Goal: Task Accomplishment & Management: Complete application form

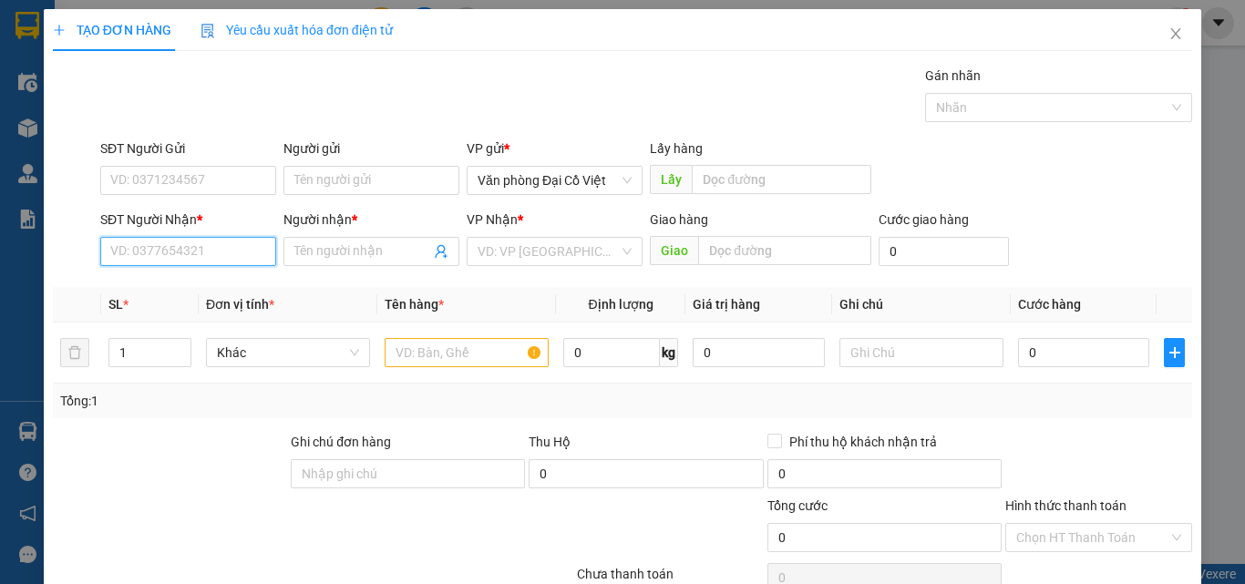
click at [147, 257] on input "SĐT Người Nhận *" at bounding box center [188, 251] width 176 height 29
click at [156, 249] on input "SĐT Người Nhận *" at bounding box center [188, 251] width 176 height 29
type input "0972393665"
click at [197, 287] on div "0972393665 - A LƯƠNG" at bounding box center [186, 288] width 152 height 20
type input "A LƯƠNG"
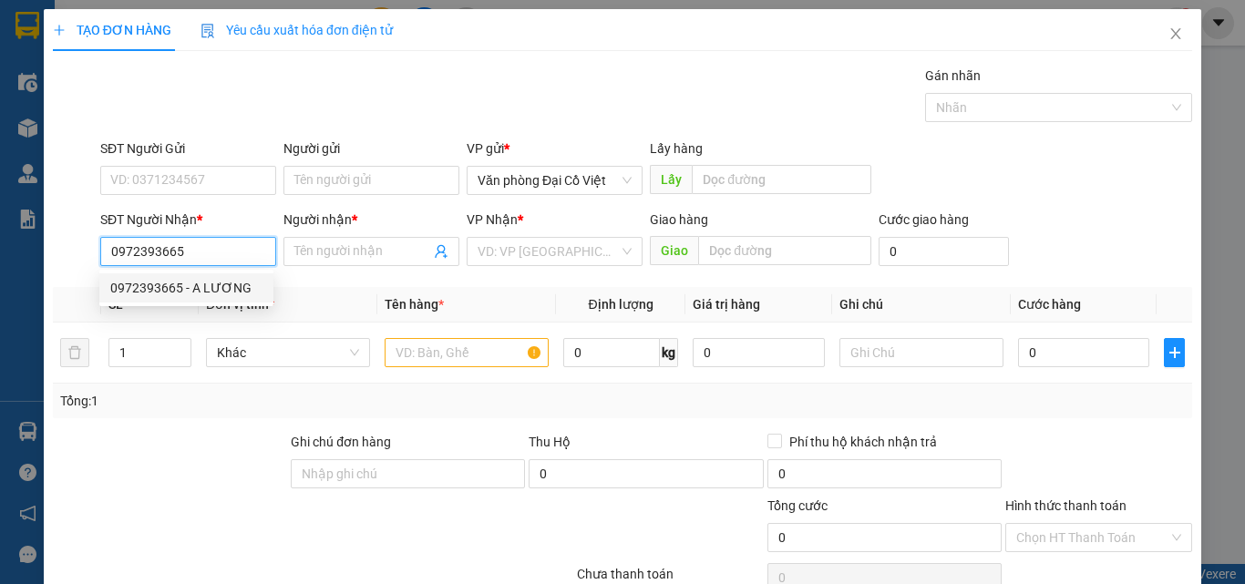
type input "NMXM"
type input "50.000"
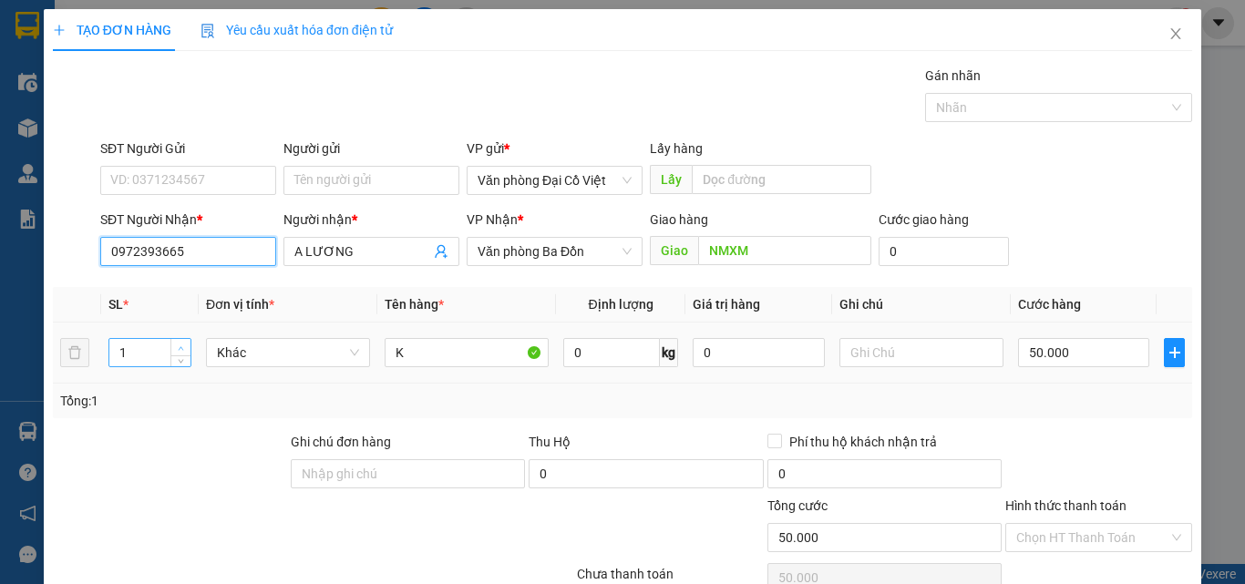
type input "0972393665"
type input "2"
click at [179, 344] on span "up" at bounding box center [181, 348] width 11 height 11
click at [1074, 347] on input "50.000" at bounding box center [1083, 352] width 131 height 29
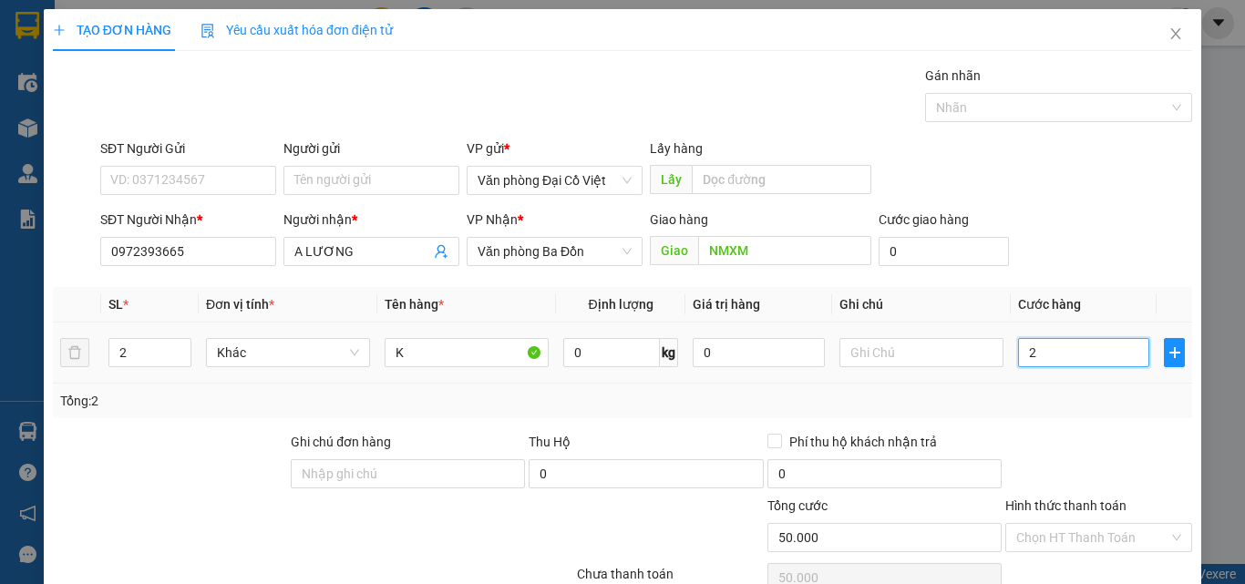
type input "22"
type input "220"
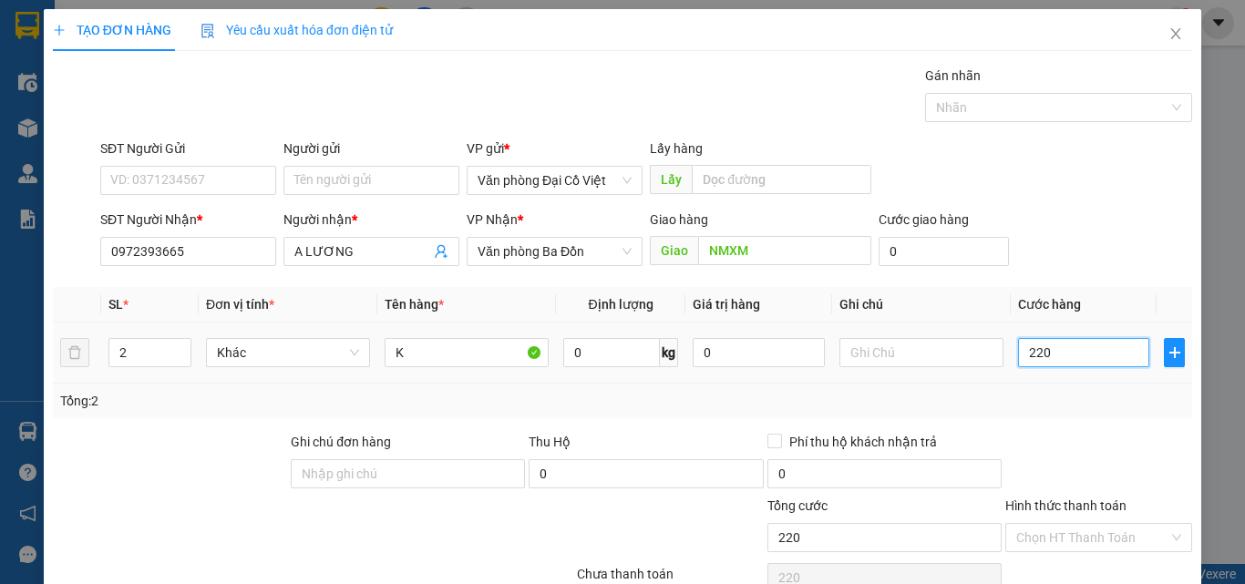
type input "2.200"
click at [1076, 346] on input "2.200" at bounding box center [1083, 352] width 131 height 29
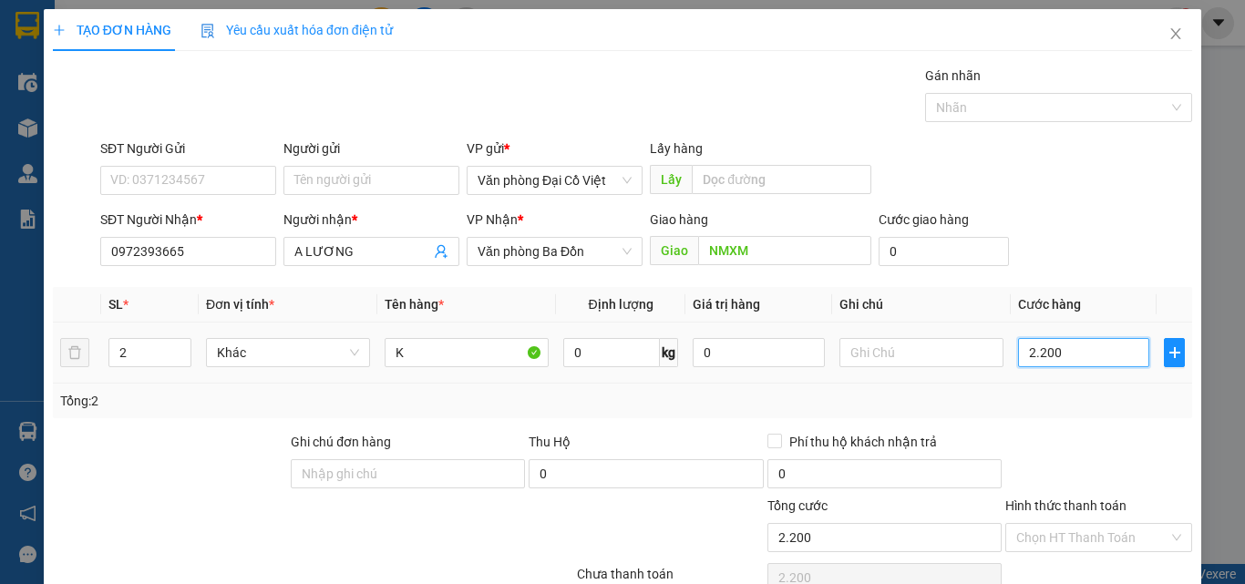
click at [1076, 346] on input "2.200" at bounding box center [1083, 352] width 131 height 29
type input "2"
type input "20"
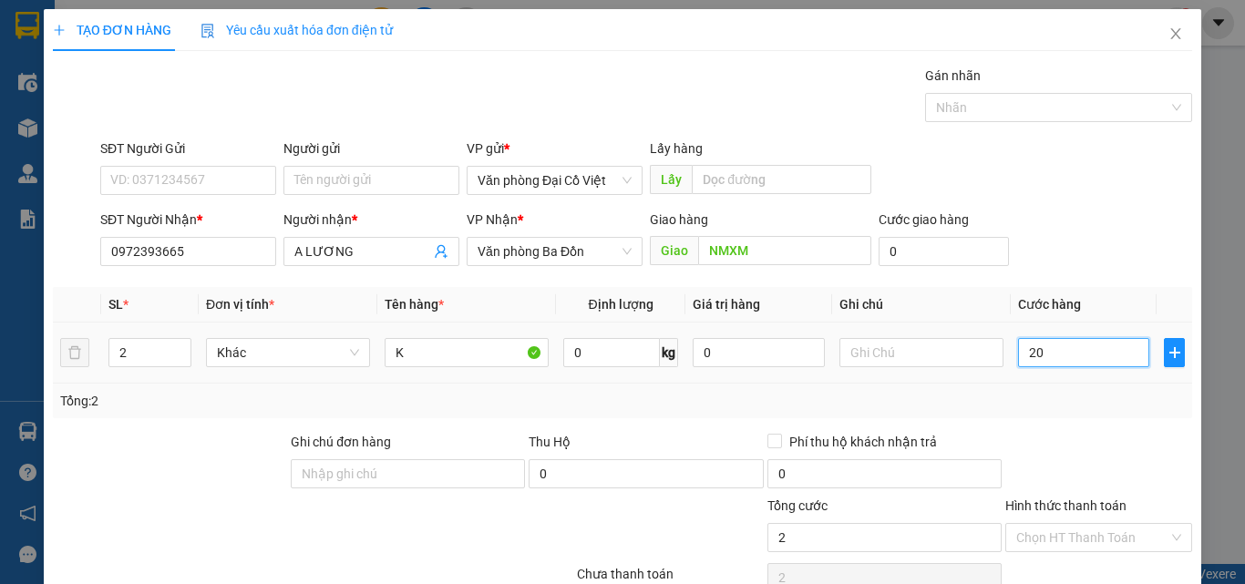
type input "20"
type input "200"
type input "200.000"
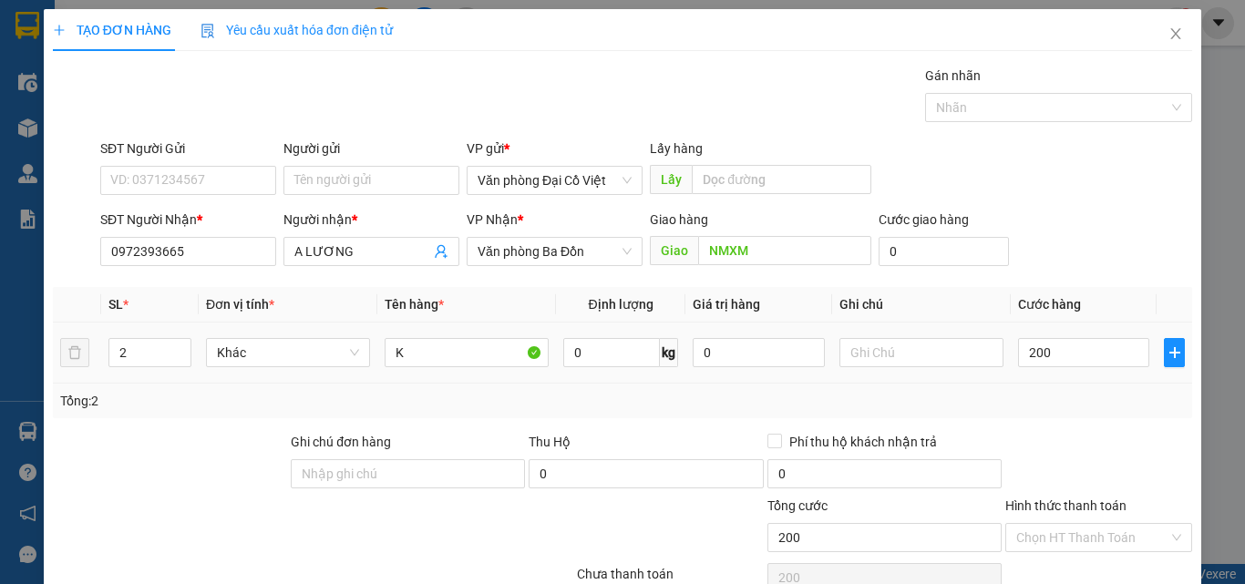
type input "200.000"
click at [1077, 411] on div "Tổng: 2" at bounding box center [622, 401] width 1139 height 35
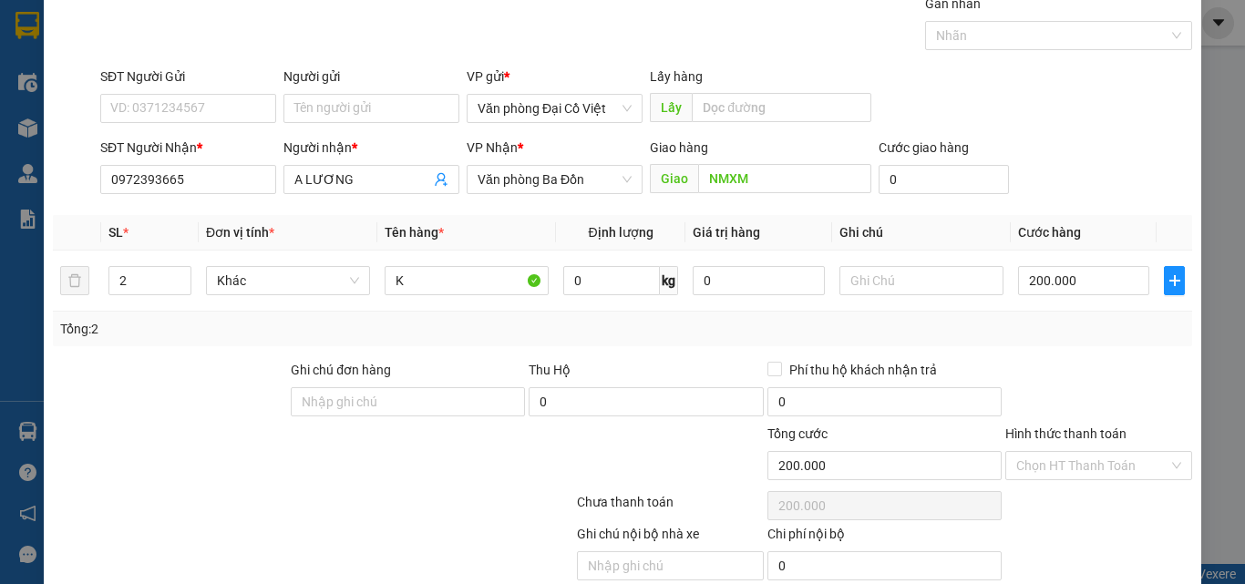
scroll to position [147, 0]
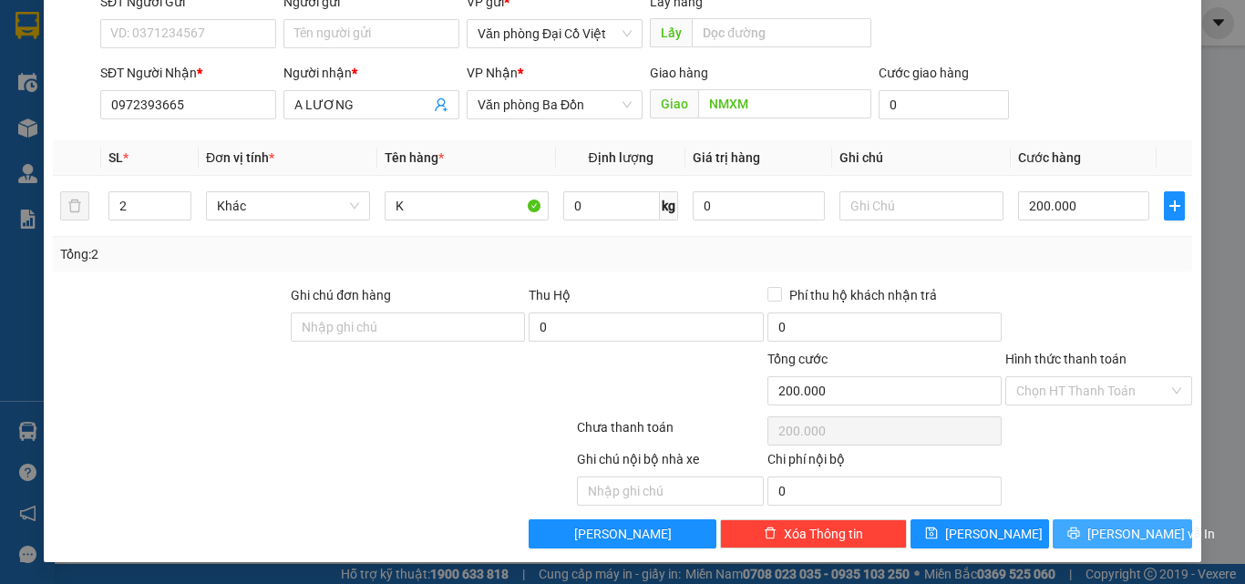
click at [1099, 534] on span "[PERSON_NAME] và In" at bounding box center [1151, 534] width 128 height 20
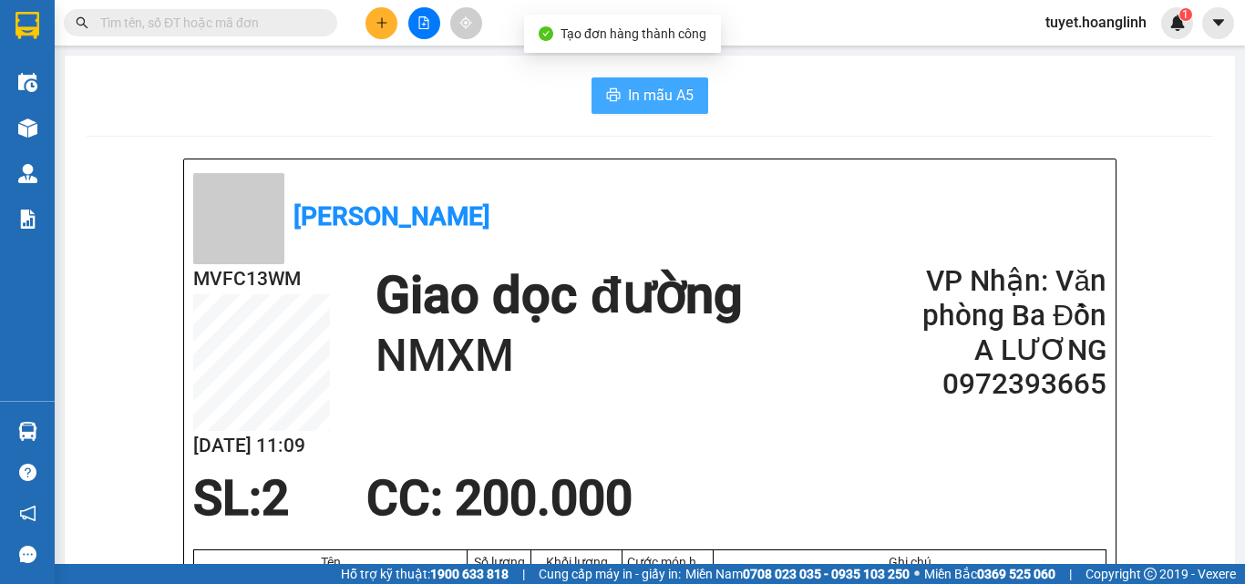
click at [699, 99] on button "In mẫu A5" at bounding box center [649, 95] width 117 height 36
click at [395, 36] on div at bounding box center [423, 23] width 137 height 32
click at [379, 28] on icon "plus" at bounding box center [381, 22] width 13 height 13
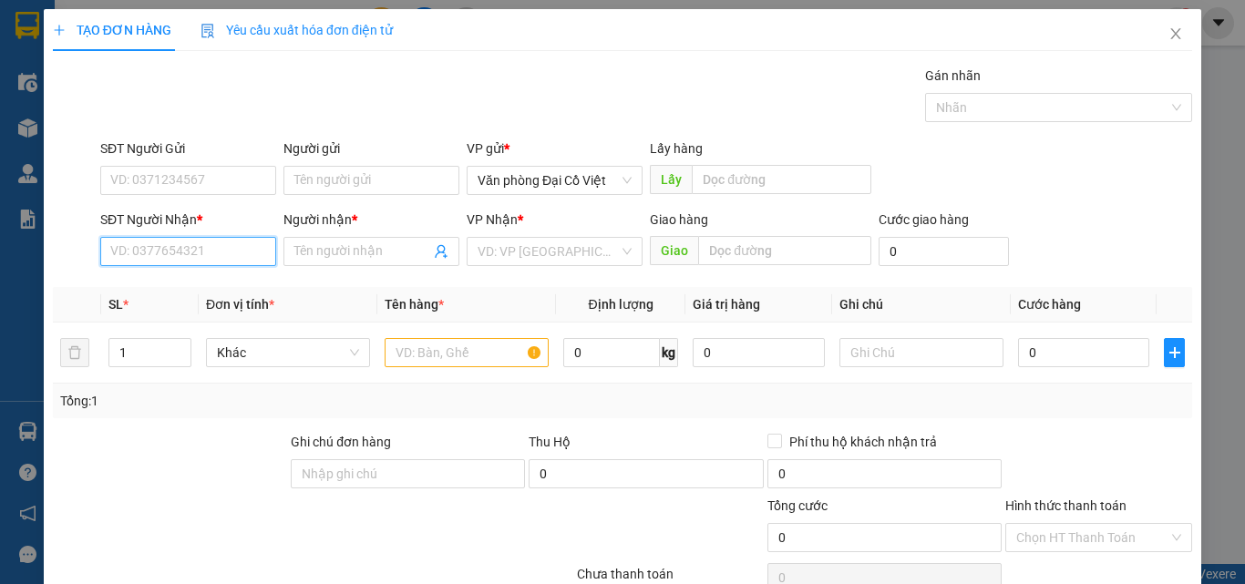
click at [209, 249] on input "SĐT Người Nhận *" at bounding box center [188, 251] width 176 height 29
click at [197, 285] on div "0828862268 - khói" at bounding box center [186, 288] width 152 height 20
type input "0828862268"
type input "khói"
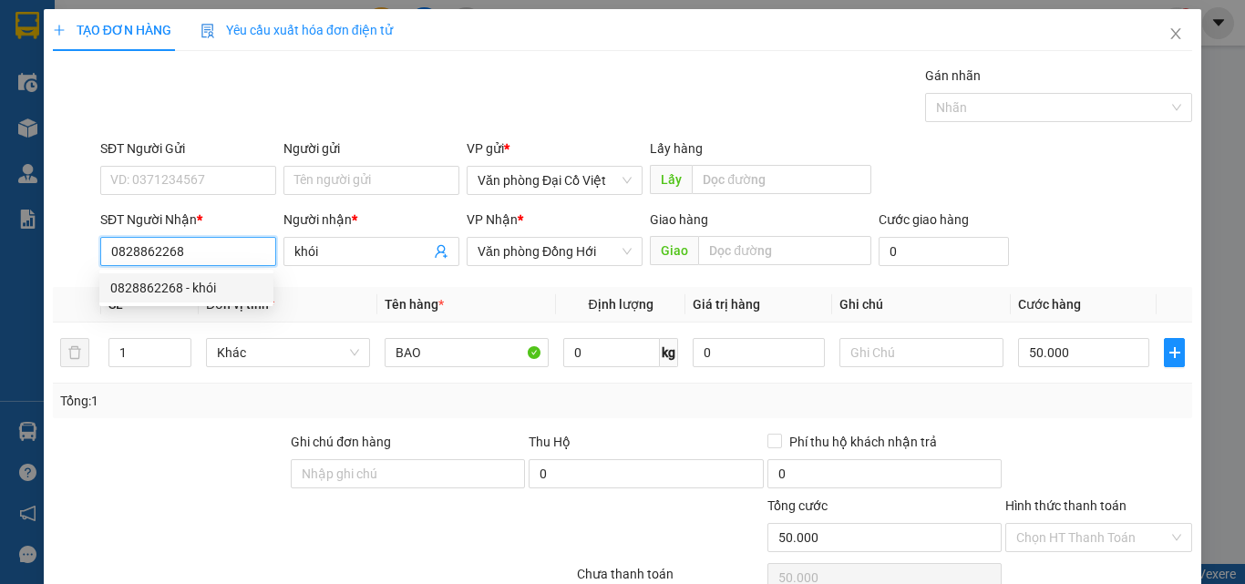
type input "50.000"
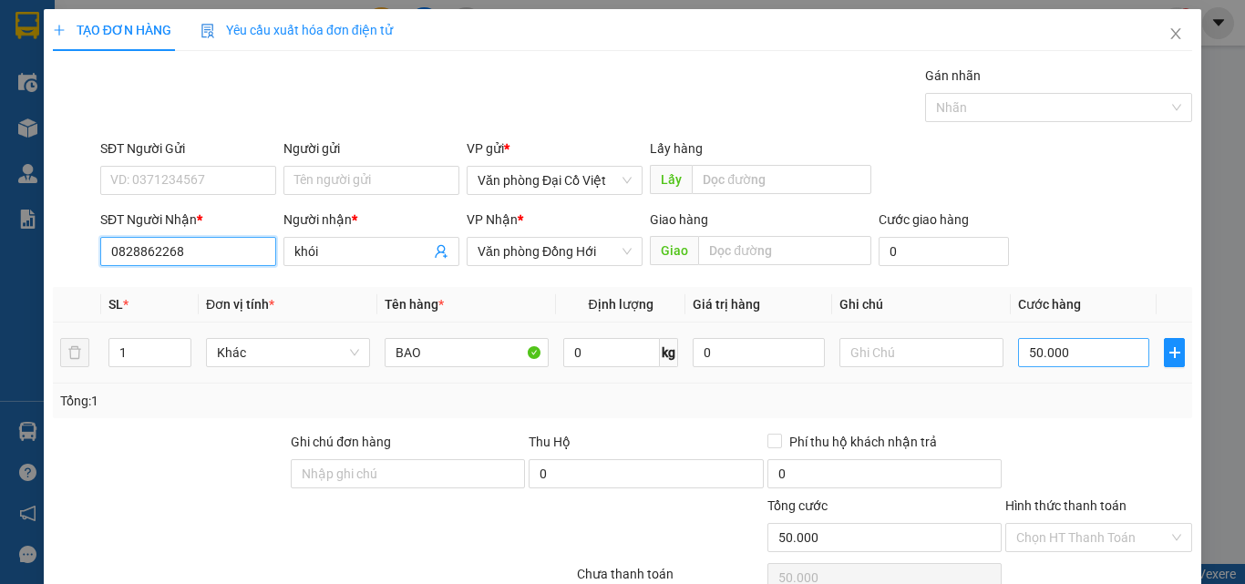
type input "0828862268"
click at [1065, 350] on input "50.000" at bounding box center [1083, 352] width 131 height 29
type input "7"
type input "70"
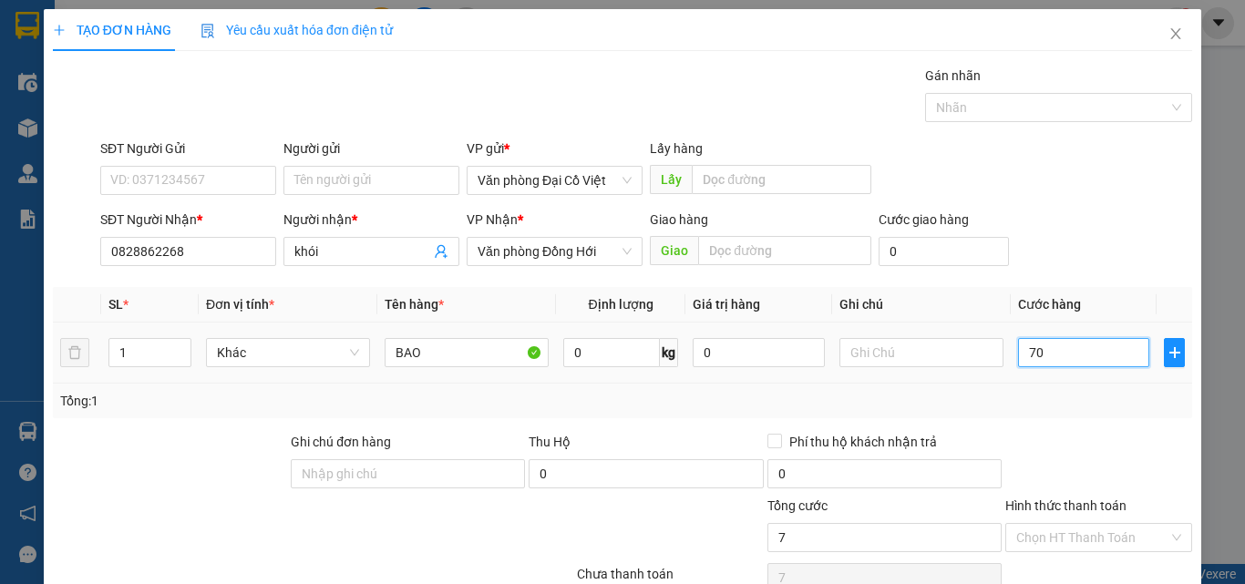
type input "70"
type input "70.000"
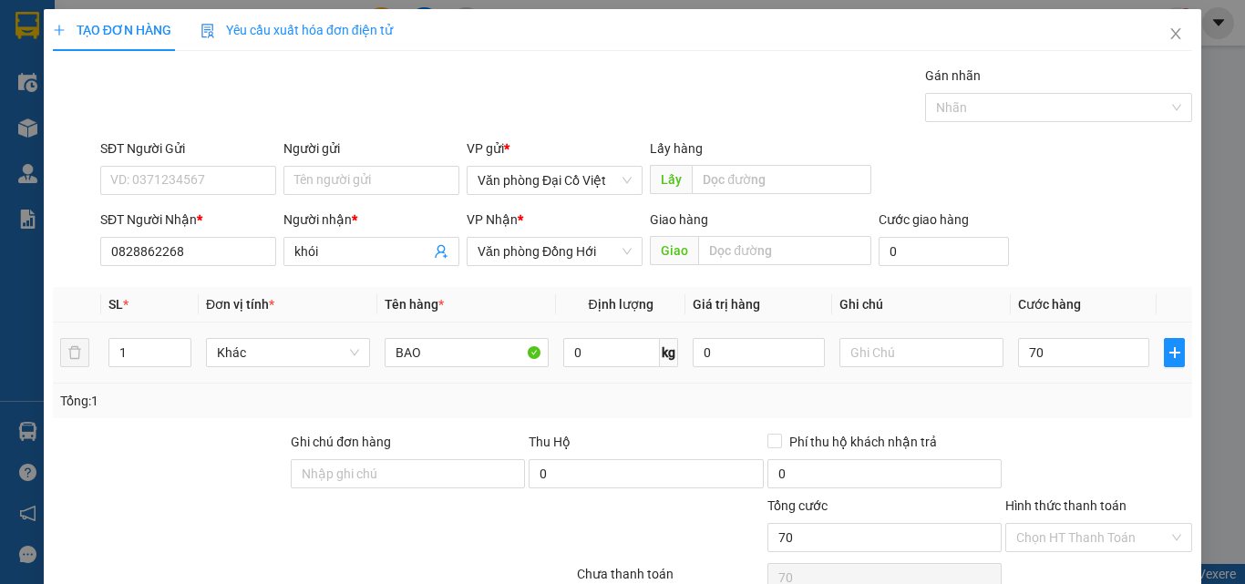
type input "70.000"
click at [1073, 383] on td "70.000" at bounding box center [1084, 353] width 146 height 61
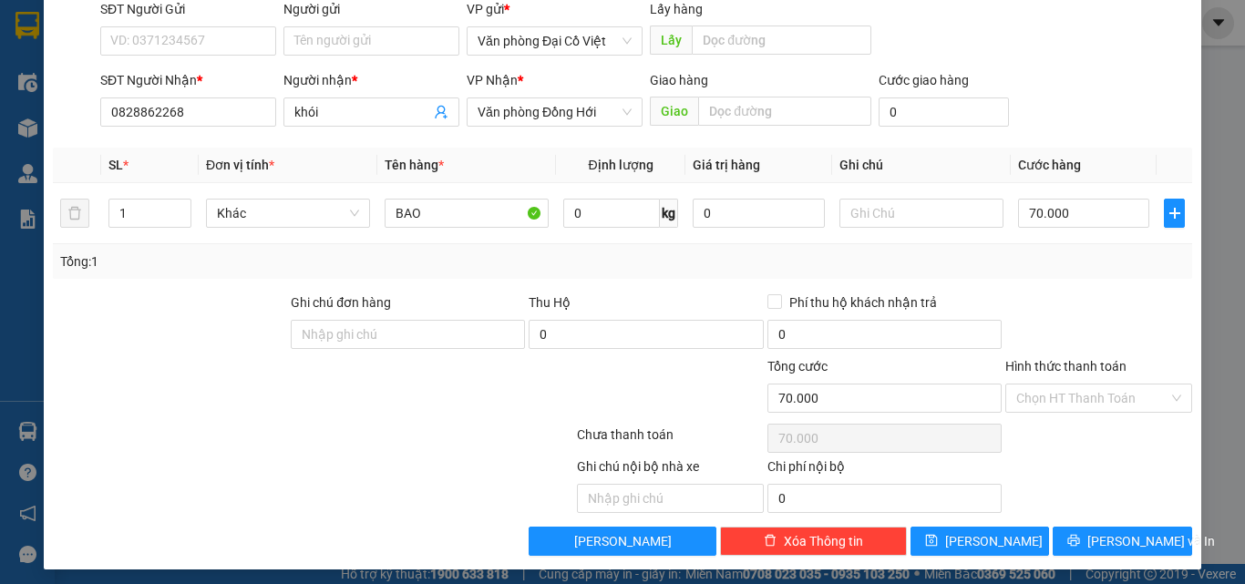
scroll to position [147, 0]
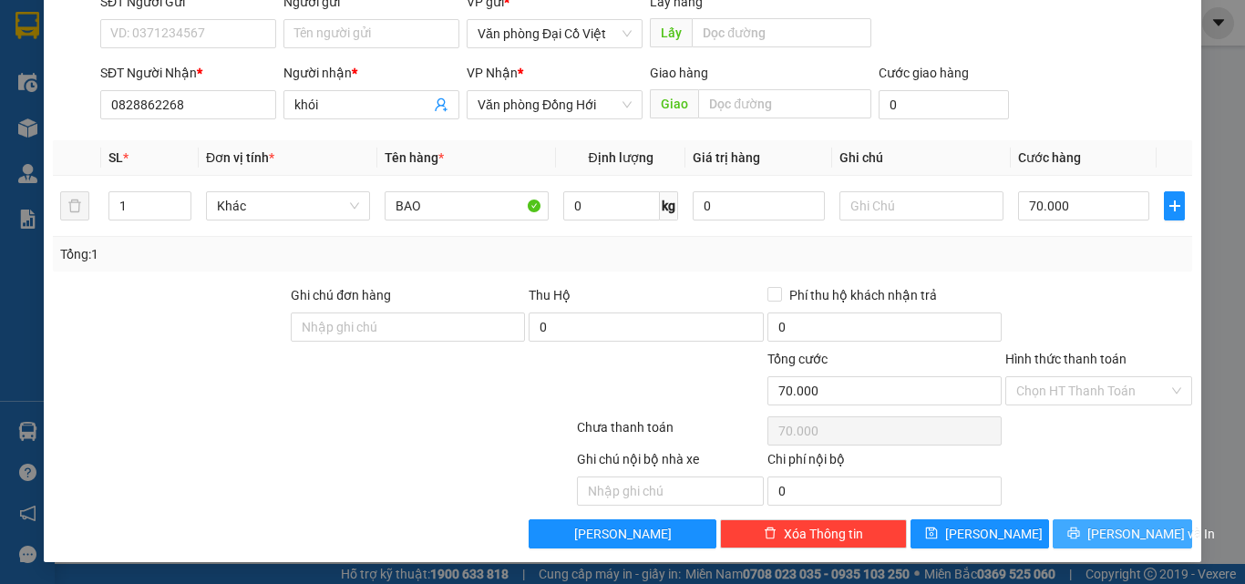
click at [1105, 548] on button "[PERSON_NAME] và In" at bounding box center [1122, 533] width 139 height 29
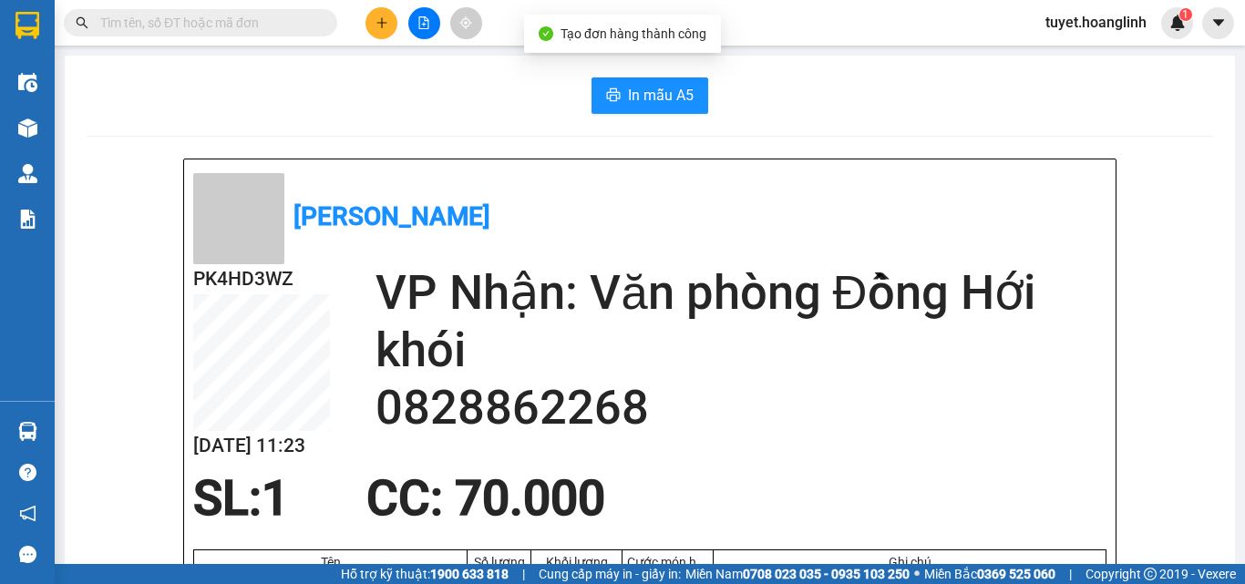
click at [705, 103] on div "In mẫu A5" at bounding box center [650, 95] width 1126 height 36
click at [700, 105] on button "In mẫu A5" at bounding box center [649, 95] width 117 height 36
click at [394, 28] on button at bounding box center [381, 23] width 32 height 32
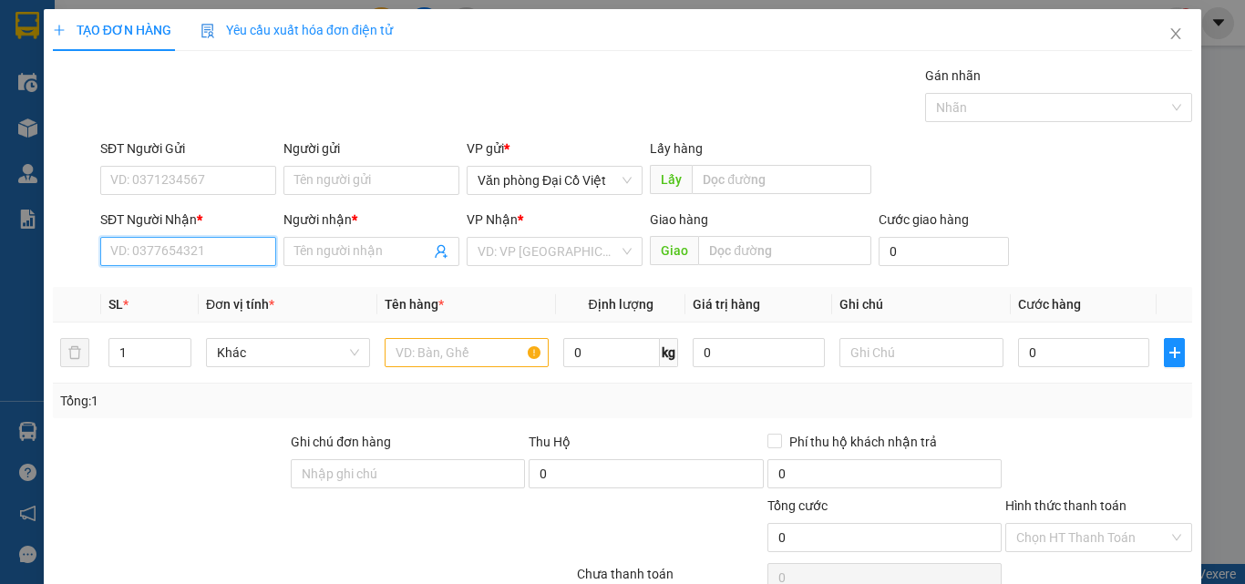
click at [249, 249] on input "SĐT Người Nhận *" at bounding box center [188, 251] width 176 height 29
type input "170"
click at [222, 296] on div "0904230170 - A LONG" at bounding box center [186, 288] width 152 height 20
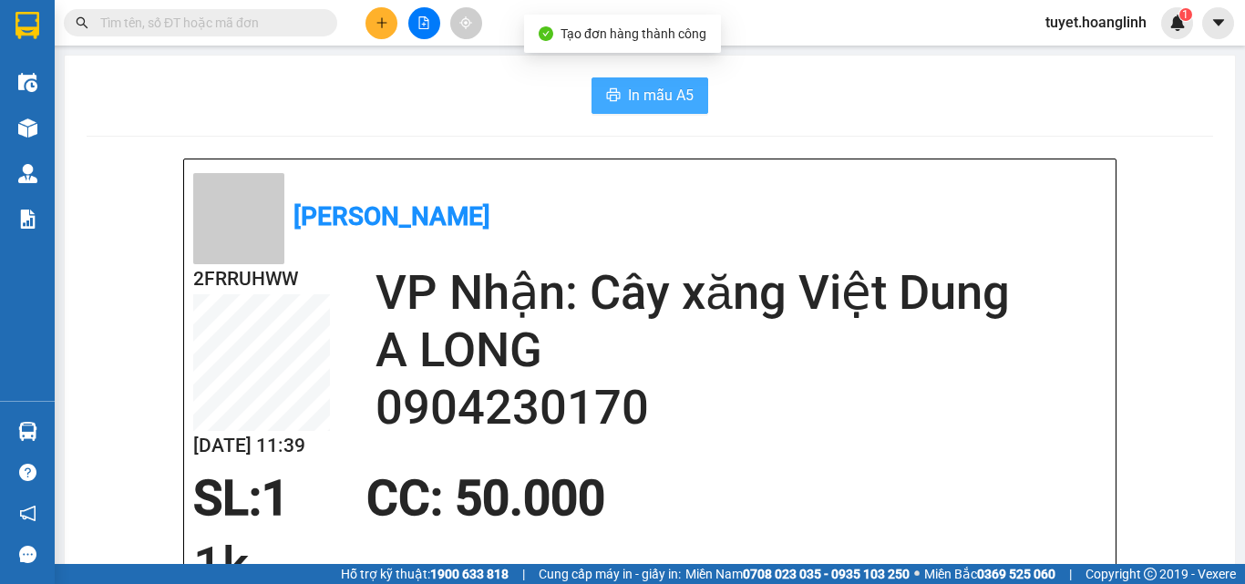
click at [660, 90] on span "In mẫu A5" at bounding box center [661, 95] width 66 height 23
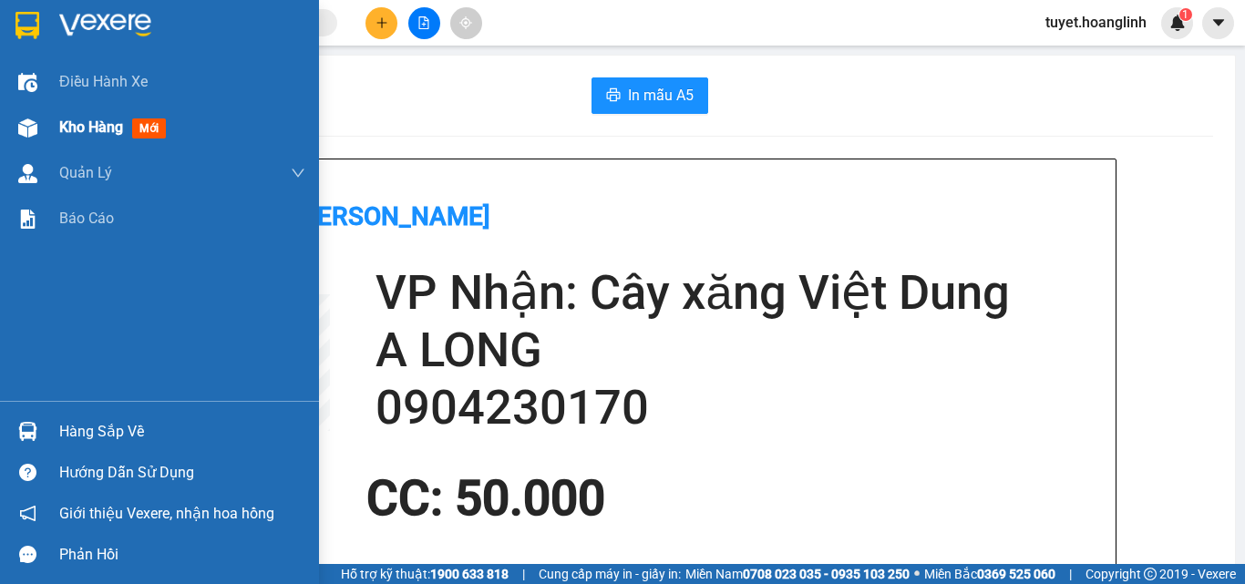
click at [29, 142] on div at bounding box center [28, 128] width 32 height 32
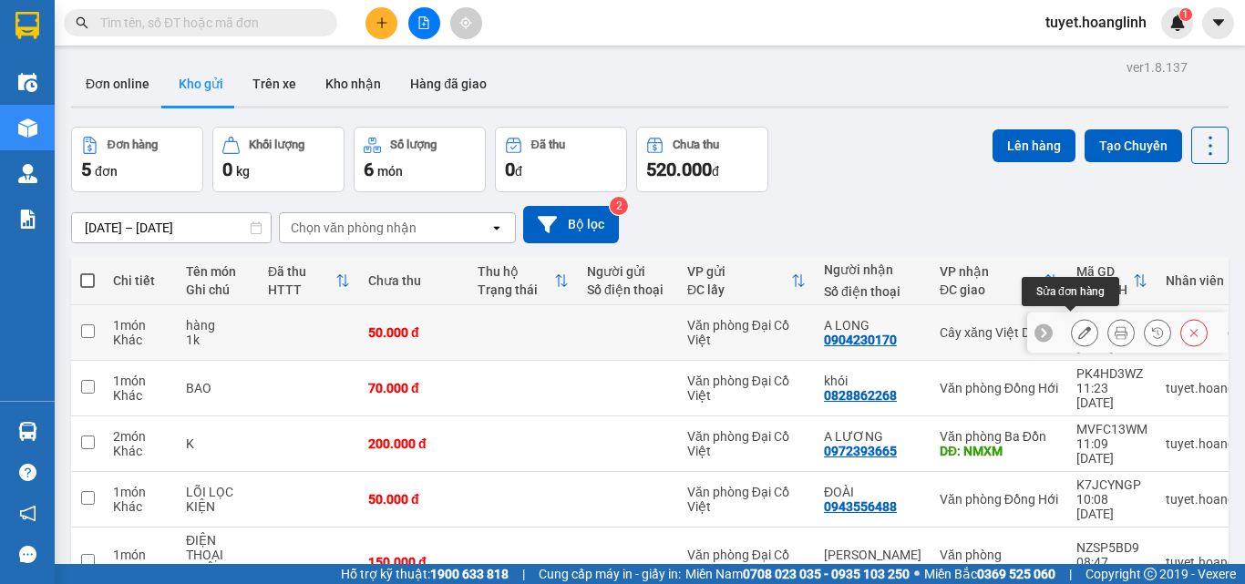
click at [1078, 326] on icon at bounding box center [1084, 332] width 13 height 13
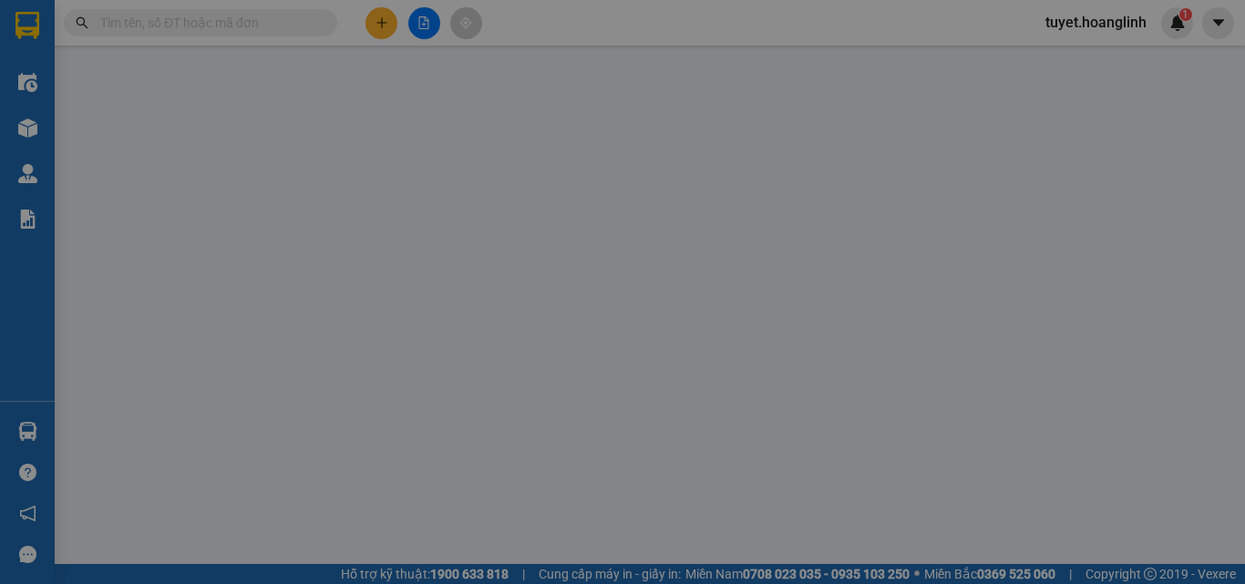
click at [1075, 464] on span "Chọn trạng thái" at bounding box center [1098, 477] width 165 height 27
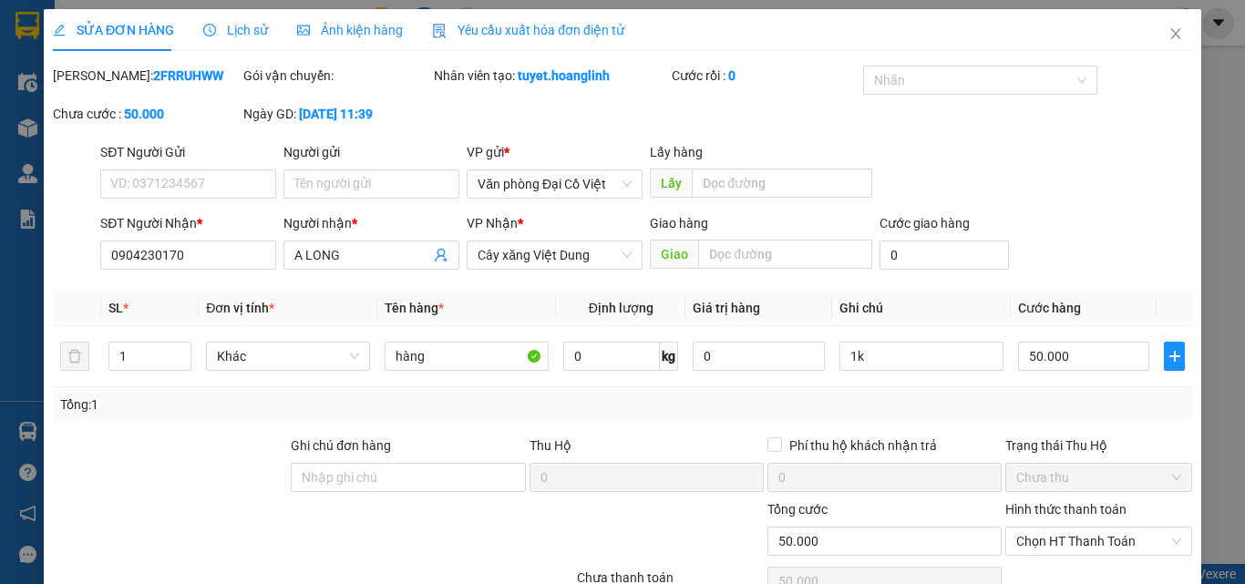
type input "0904230170"
type input "A LONG"
type input "50.000"
click at [1075, 356] on input "50.000" at bounding box center [1083, 356] width 131 height 29
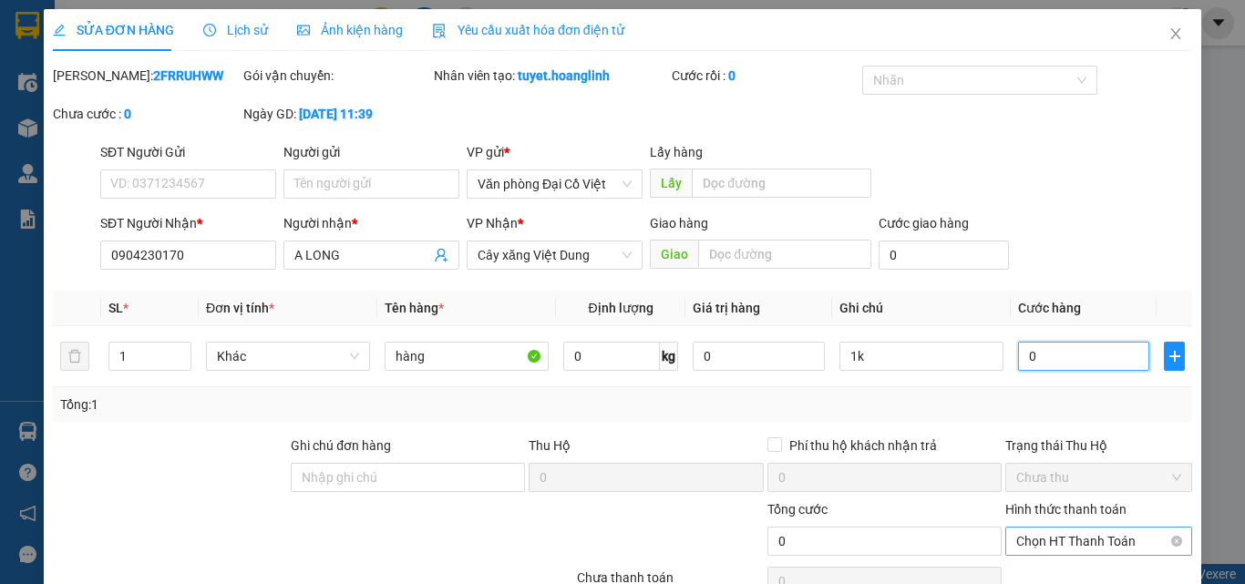
click at [1074, 550] on span "Chọn HT Thanh Toán" at bounding box center [1098, 541] width 165 height 27
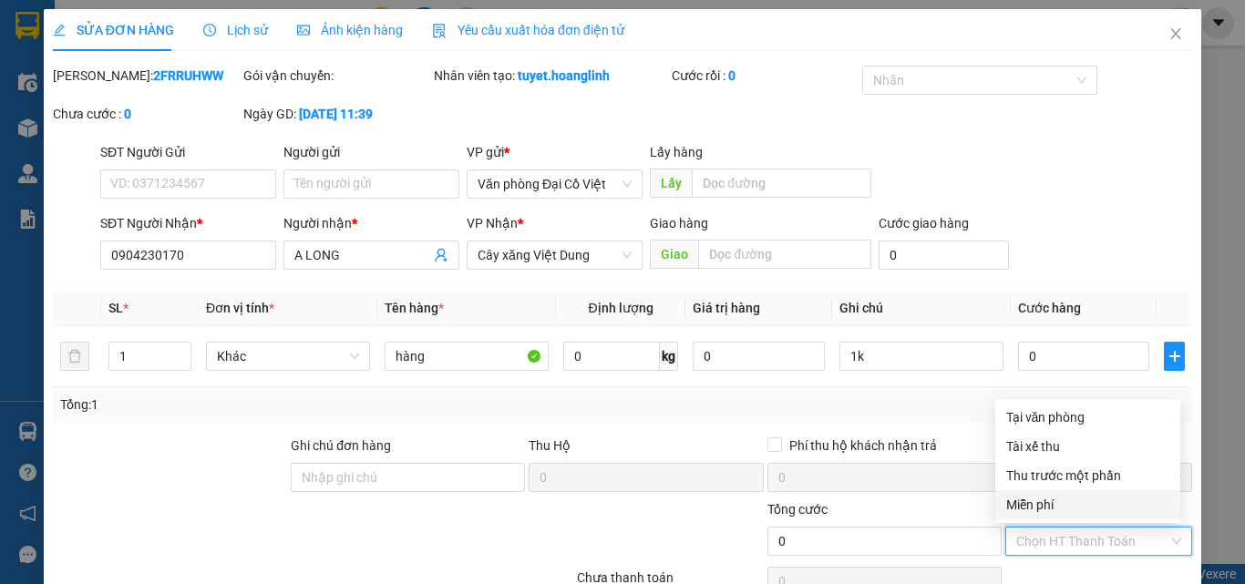
click at [1049, 503] on div "Miễn phí" at bounding box center [1087, 505] width 163 height 20
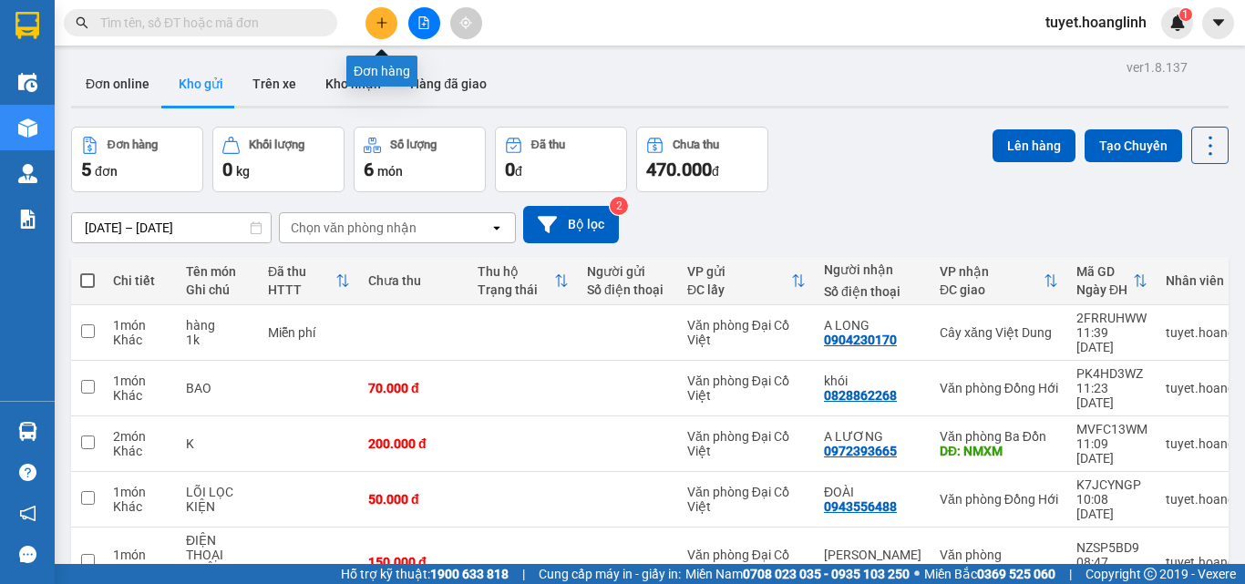
click at [376, 31] on button at bounding box center [381, 23] width 32 height 32
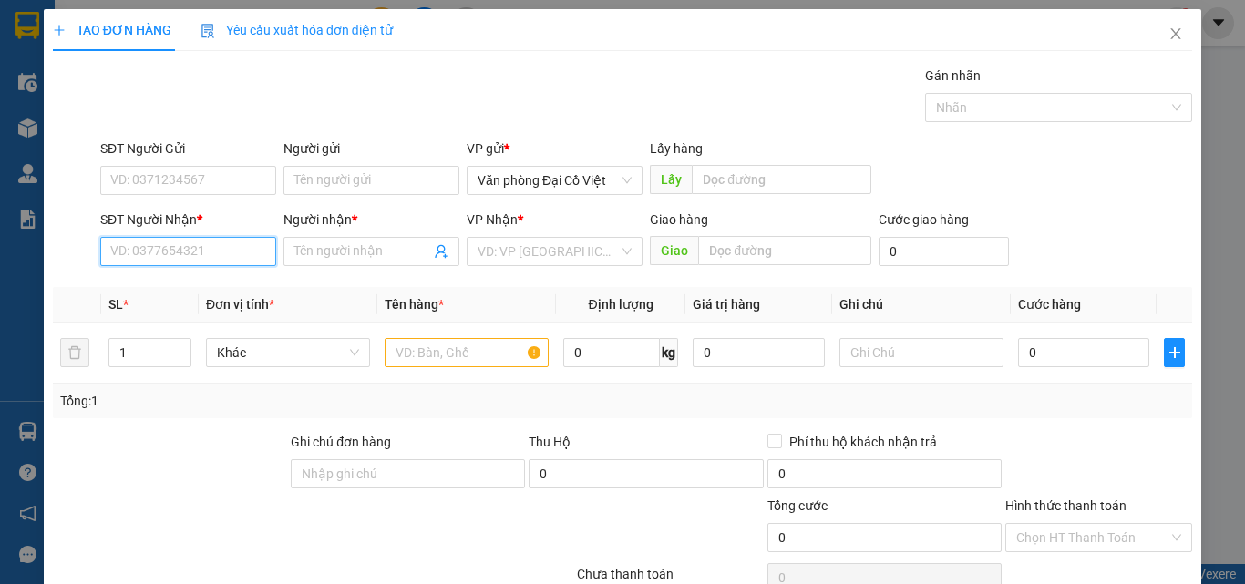
click at [161, 244] on input "SĐT Người Nhận *" at bounding box center [188, 251] width 176 height 29
type input "0365440193"
click at [162, 300] on div "0365440193 - DUY" at bounding box center [186, 287] width 174 height 29
type input "DUY"
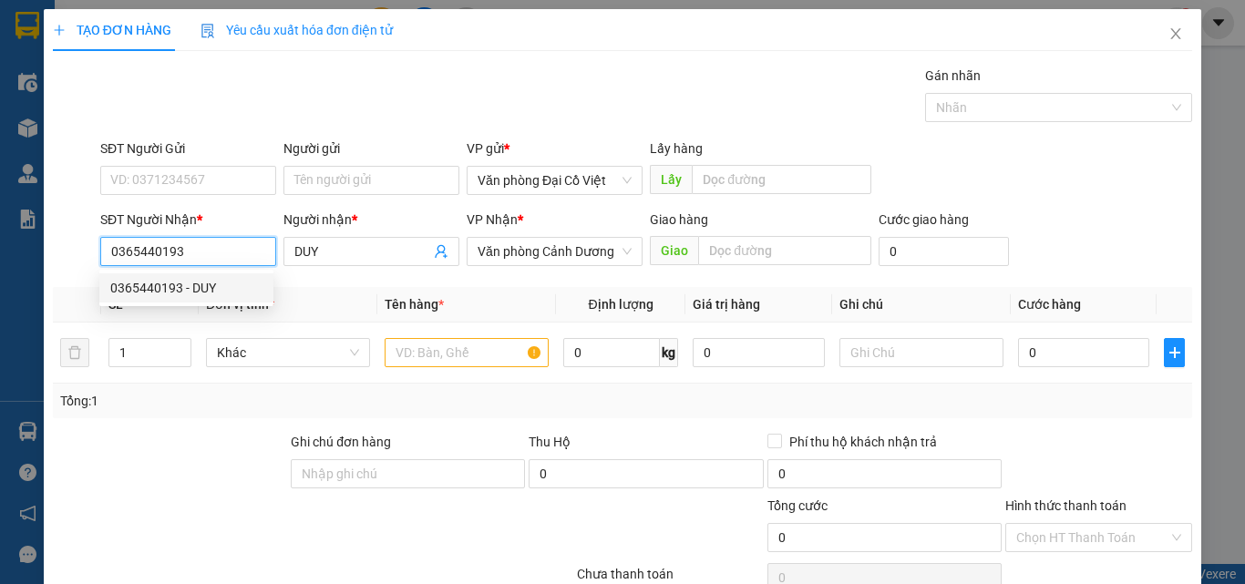
type input "50.000"
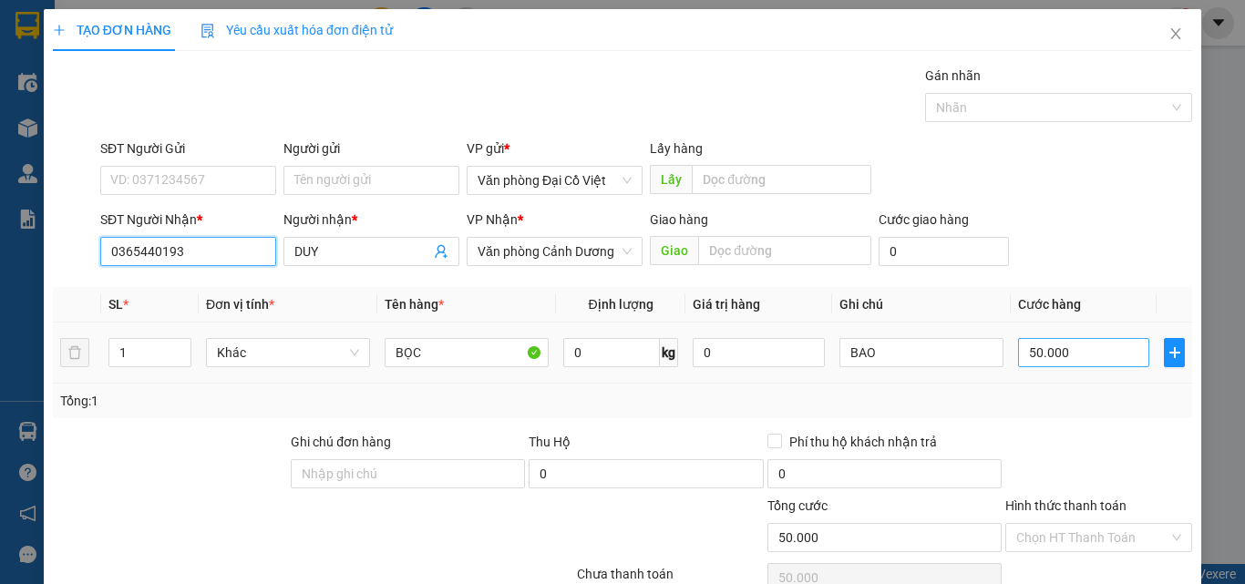
type input "0365440193"
click at [1031, 347] on input "50.000" at bounding box center [1083, 352] width 131 height 29
